Goal: Task Accomplishment & Management: Complete application form

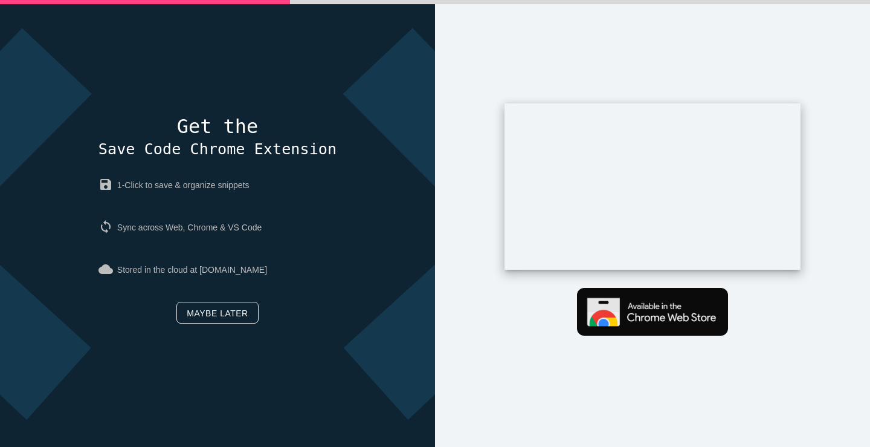
scroll to position [57, 0]
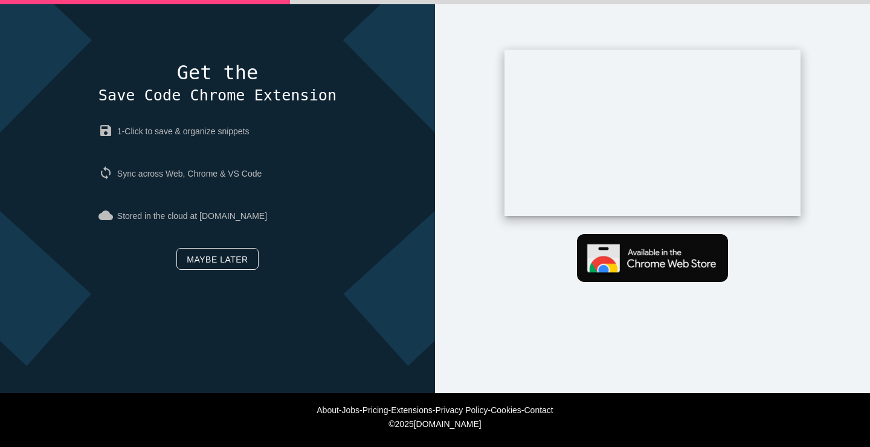
click at [220, 253] on link "Maybe later" at bounding box center [218, 259] width 82 height 22
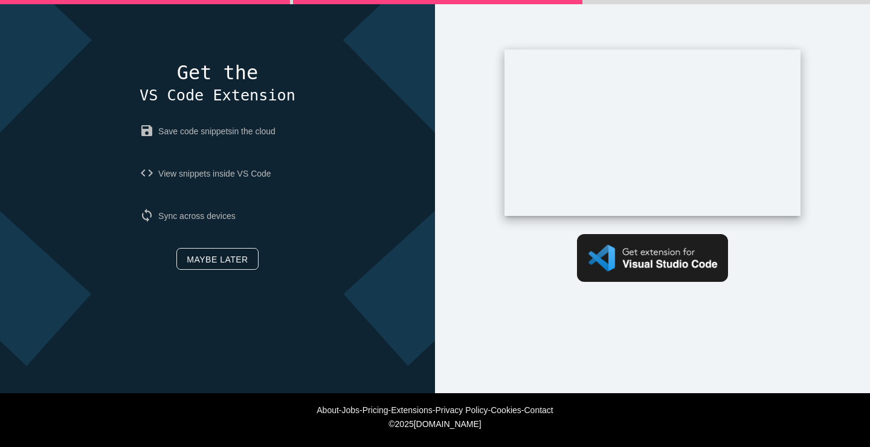
click at [219, 264] on link "Maybe later" at bounding box center [218, 259] width 82 height 22
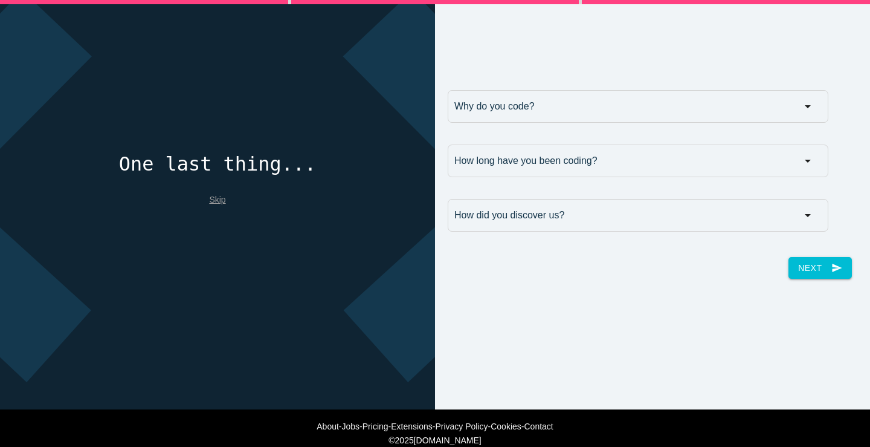
scroll to position [57, 0]
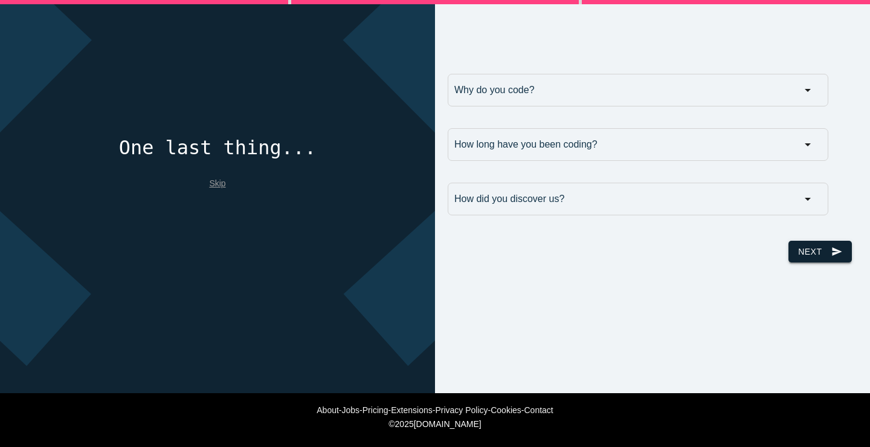
click at [814, 254] on button "Next send" at bounding box center [820, 252] width 63 height 22
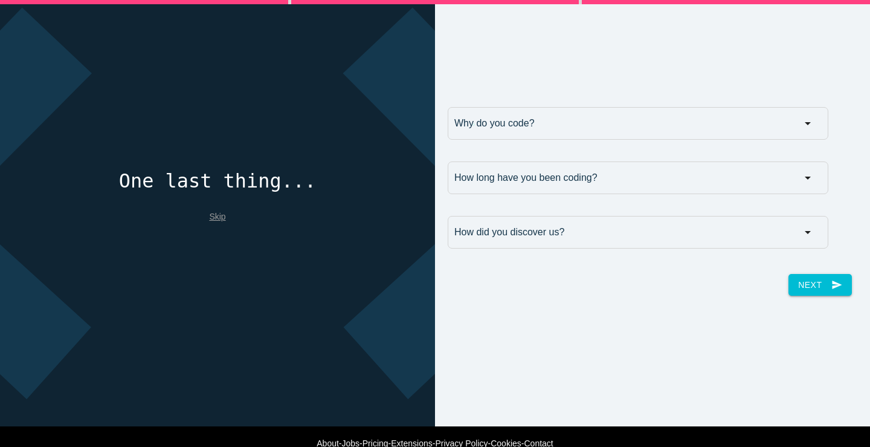
scroll to position [0, 0]
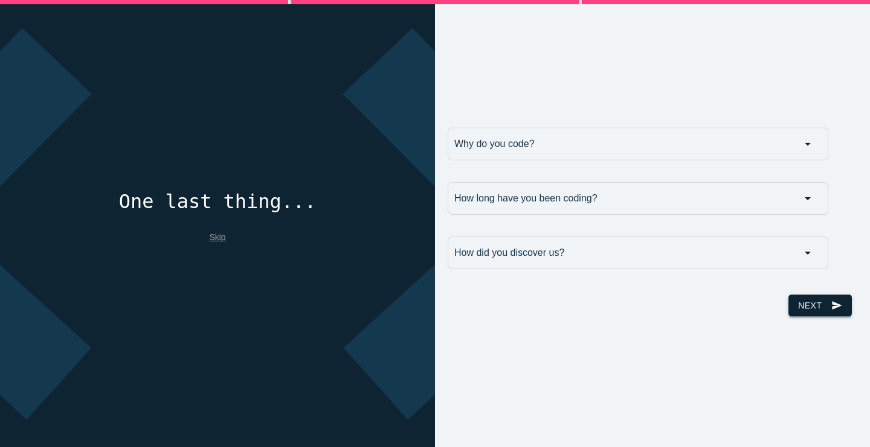
click at [809, 314] on button "Next send" at bounding box center [820, 305] width 63 height 22
click at [499, 148] on input "Why do you code?" at bounding box center [638, 144] width 381 height 33
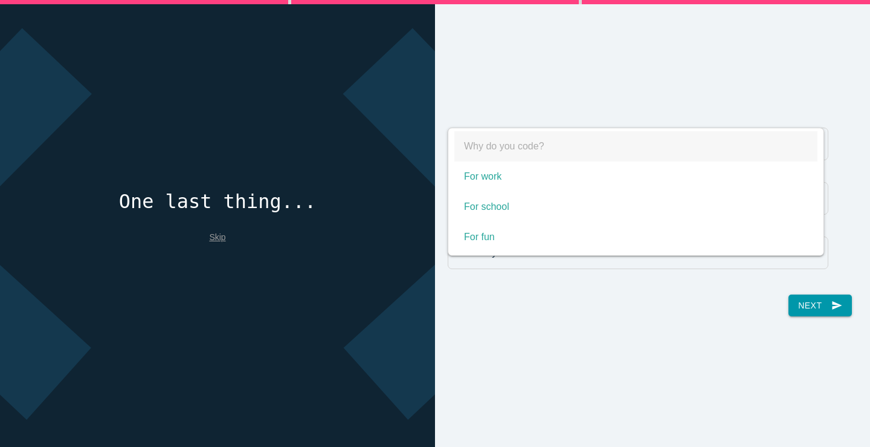
click at [524, 181] on span "For work" at bounding box center [636, 176] width 363 height 30
select select "For work"
type input "For work"
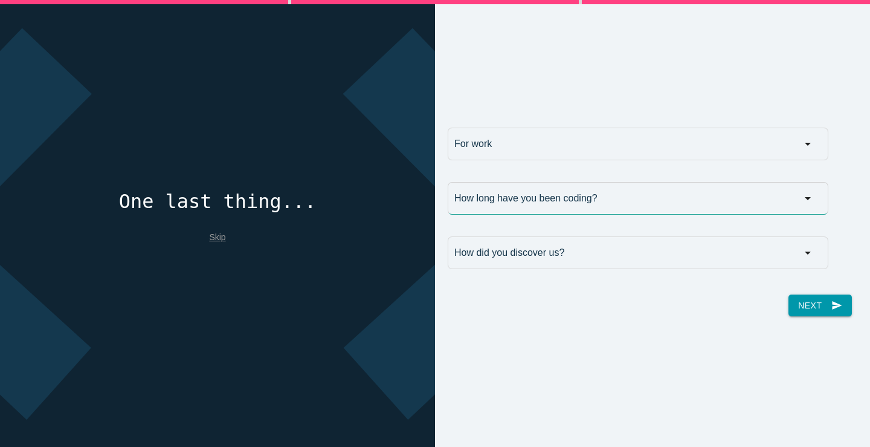
click at [493, 204] on input "How long have you been coding?" at bounding box center [638, 198] width 381 height 33
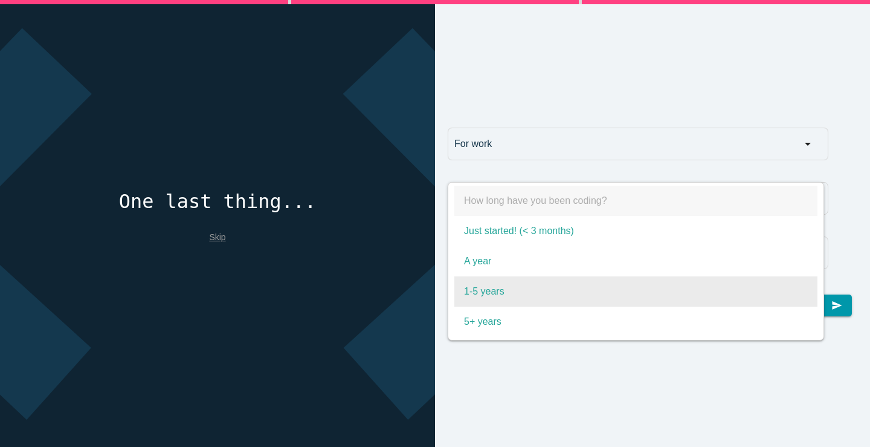
click at [501, 287] on span "1-5 years" at bounding box center [636, 291] width 363 height 30
select select "1-5 years"
type input "1-5 years"
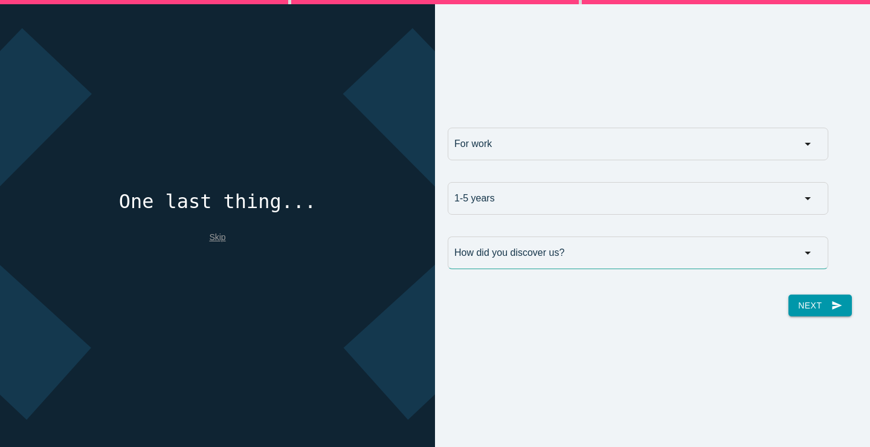
click at [501, 258] on input "How did you discover us?" at bounding box center [638, 252] width 381 height 33
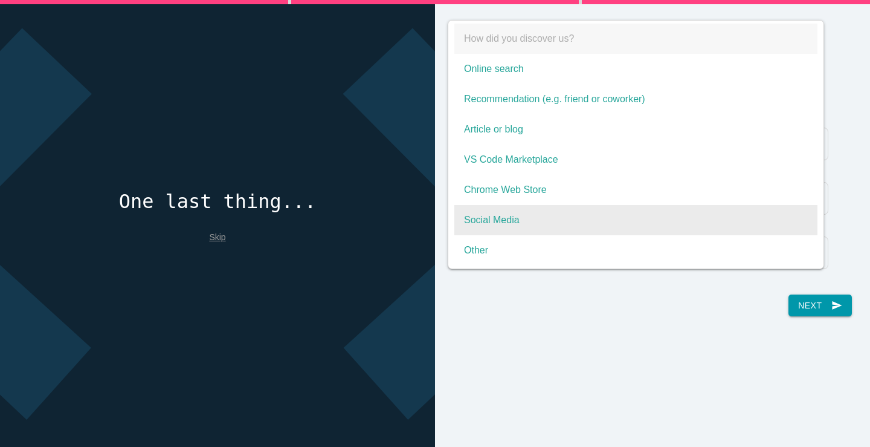
click at [512, 216] on span "Social Media" at bounding box center [636, 220] width 363 height 30
select select "Social Media"
type input "Social Media"
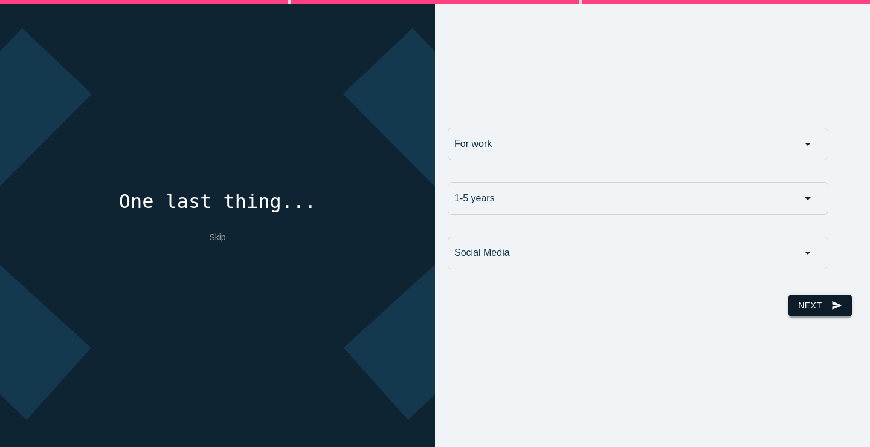
click at [803, 300] on button "Next send" at bounding box center [820, 305] width 63 height 22
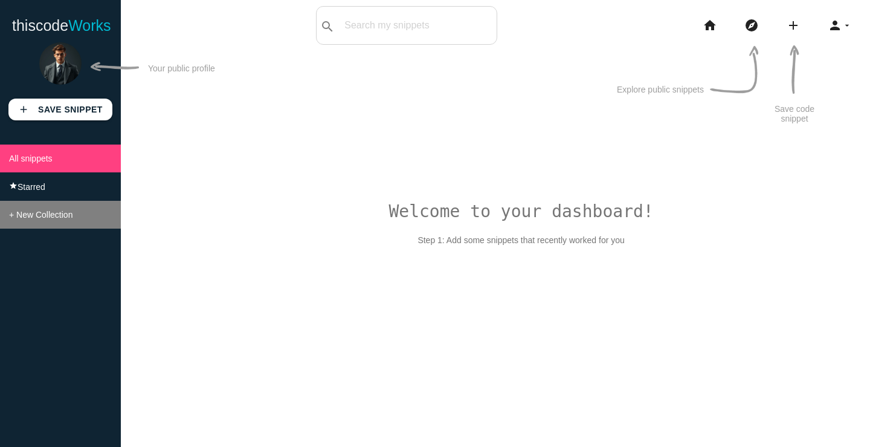
click at [46, 219] on span "+ New Collection" at bounding box center [40, 215] width 63 height 10
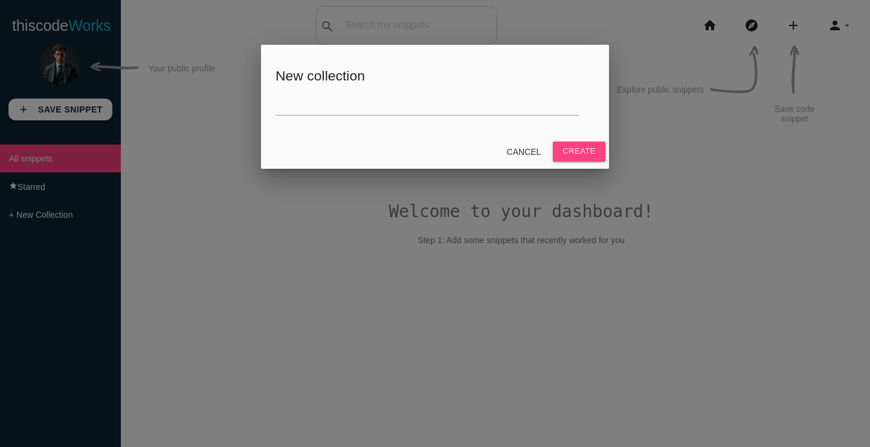
click at [325, 79] on h5 "New collection" at bounding box center [435, 75] width 319 height 15
click at [310, 92] on input "text" at bounding box center [427, 102] width 303 height 26
click at [296, 87] on div "New collection" at bounding box center [435, 90] width 348 height 90
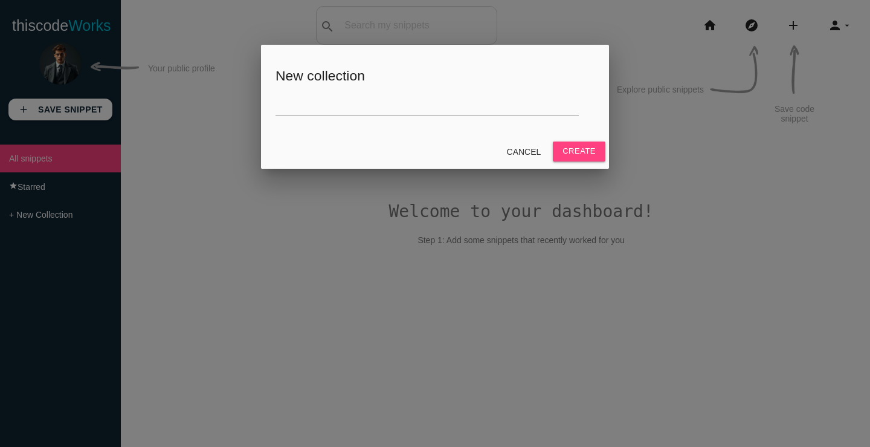
click at [296, 87] on div "New collection" at bounding box center [435, 90] width 348 height 90
click at [313, 75] on h5 "New collection" at bounding box center [435, 75] width 319 height 15
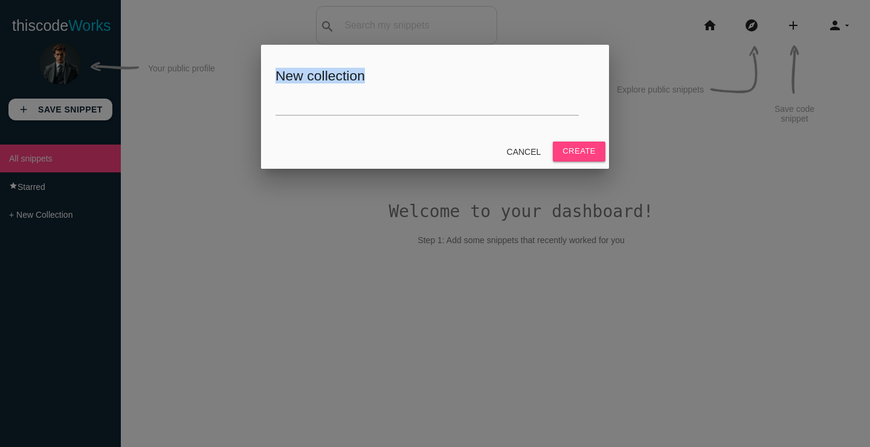
click at [389, 78] on h5 "New collection" at bounding box center [435, 75] width 319 height 15
click at [307, 79] on h5 "New collection" at bounding box center [435, 75] width 319 height 15
click at [326, 109] on input "text" at bounding box center [427, 102] width 303 height 26
